Goal: Task Accomplishment & Management: Manage account settings

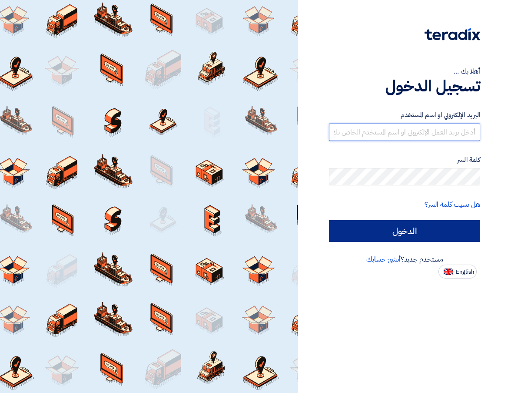
type input "[EMAIL_ADDRESS][DOMAIN_NAME]"
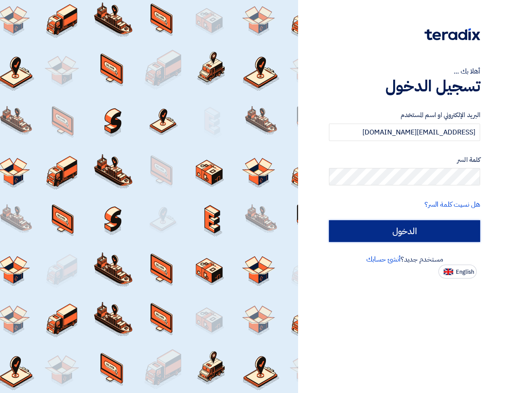
click at [427, 237] on input "الدخول" at bounding box center [404, 231] width 151 height 22
type input "Sign in"
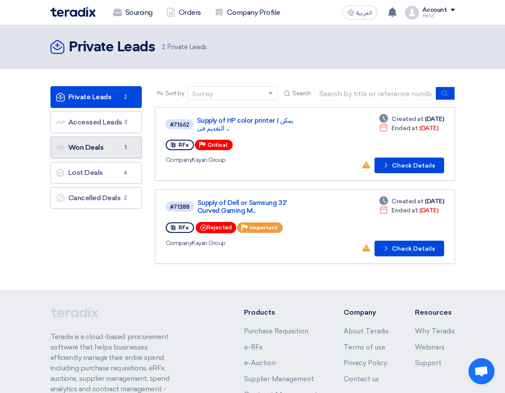
click at [114, 150] on link "Won Deals Won Deals 1" at bounding box center [95, 148] width 91 height 22
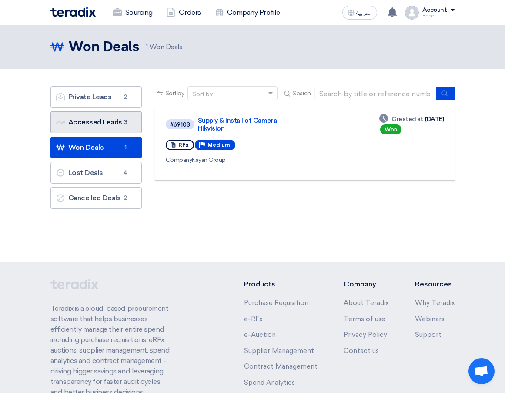
click at [95, 118] on link "Accessed Leads Accessed Leads 3" at bounding box center [95, 122] width 91 height 22
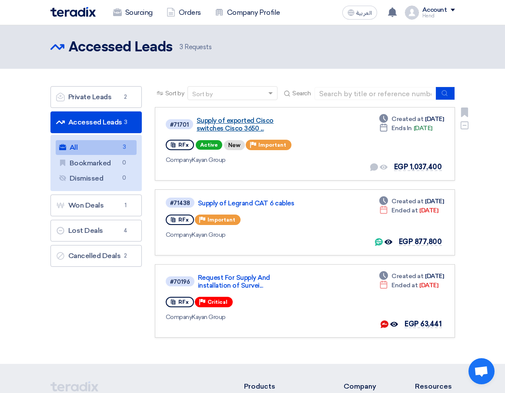
click at [228, 125] on link "Supply of exported Cisco switches Cisco 3650 ..." at bounding box center [249, 125] width 104 height 16
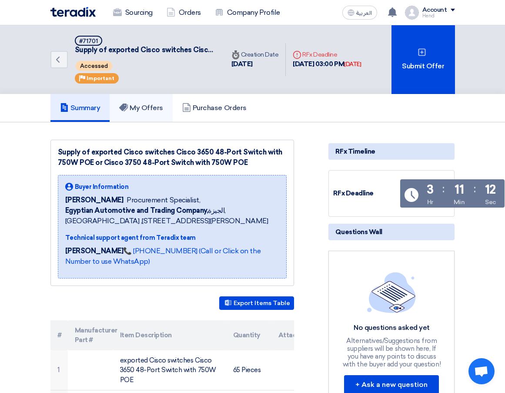
click at [162, 110] on h5 "My Offers" at bounding box center [141, 107] width 44 height 9
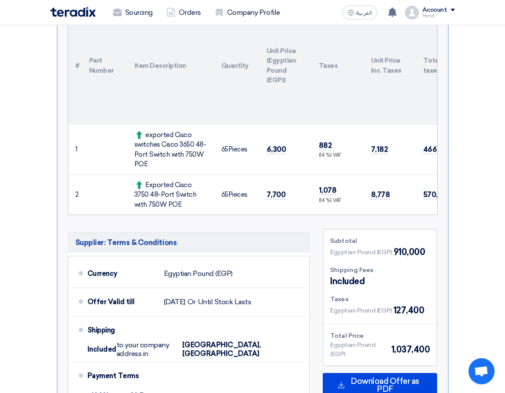
scroll to position [348, 0]
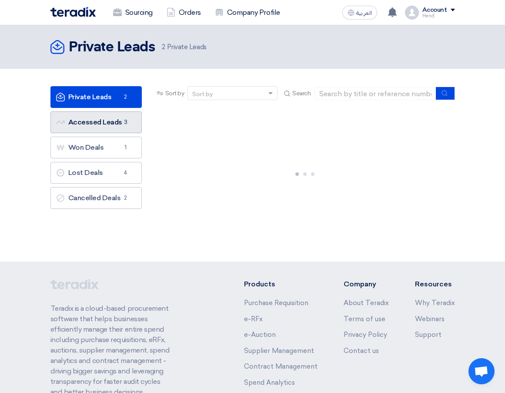
click at [123, 123] on span "3" at bounding box center [125, 122] width 10 height 9
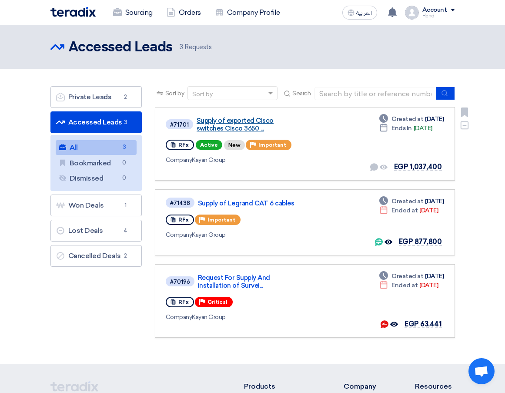
click at [229, 125] on link "Supply of exported Cisco switches Cisco 3650 ..." at bounding box center [249, 125] width 104 height 16
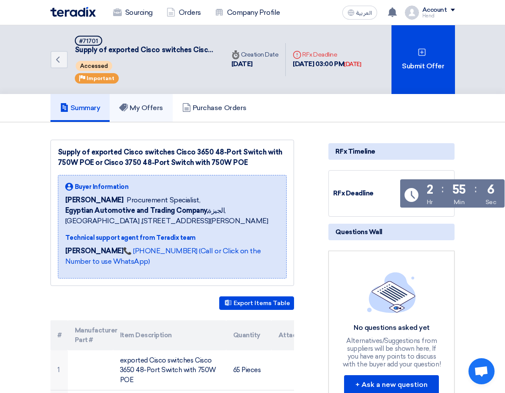
click at [159, 114] on link "My Offers" at bounding box center [141, 108] width 63 height 28
